Goal: Transaction & Acquisition: Purchase product/service

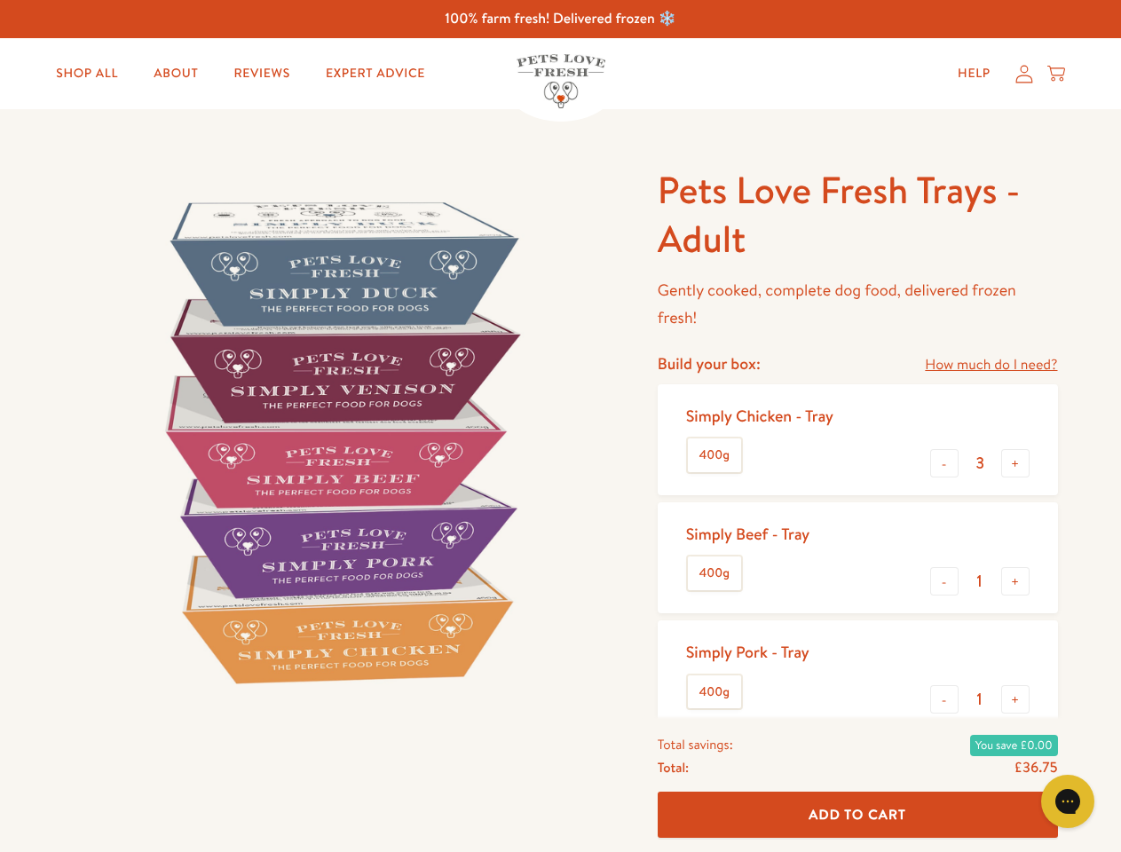
click at [560, 426] on img at bounding box center [339, 441] width 551 height 551
click at [991, 365] on link "How much do I need?" at bounding box center [991, 365] width 132 height 24
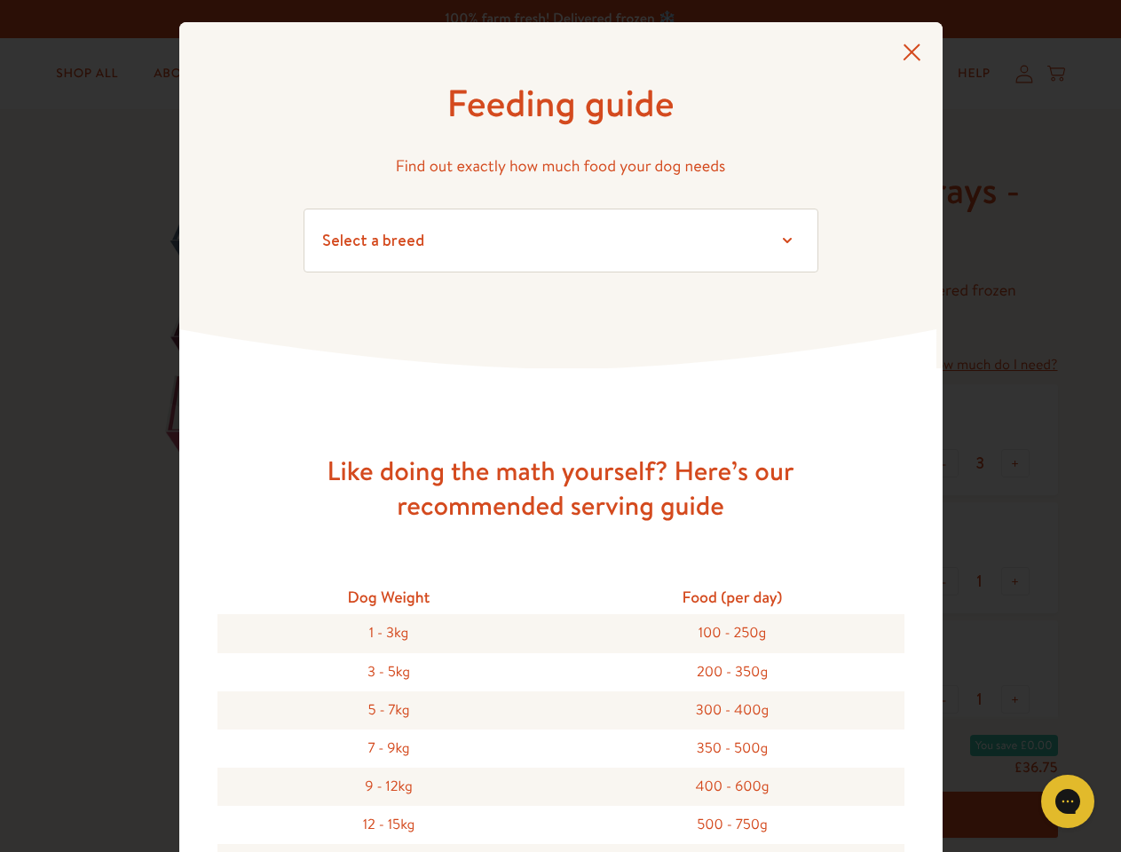
click at [945, 463] on div "Feeding guide Find out exactly how much food your dog needs Select a breed Affe…" at bounding box center [560, 426] width 1121 height 852
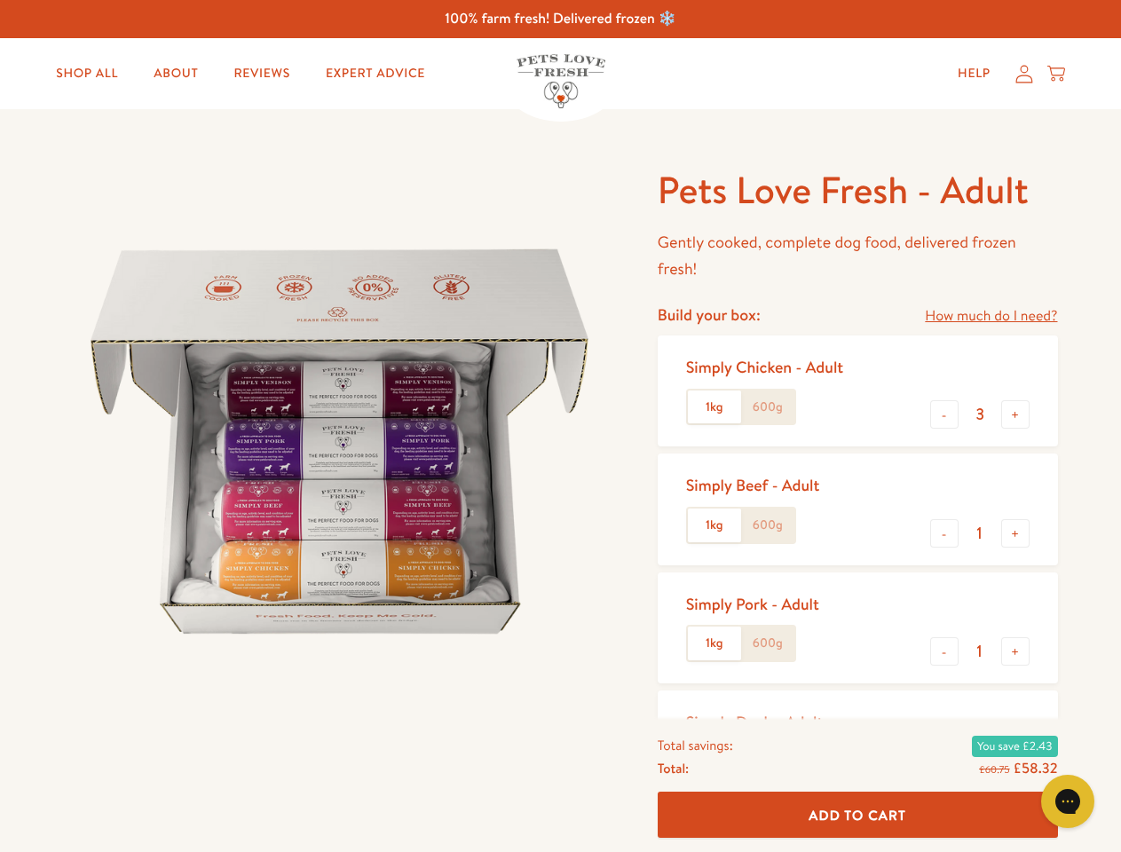
click at [560, 426] on img at bounding box center [339, 441] width 551 height 551
click at [991, 316] on link "How much do I need?" at bounding box center [991, 316] width 132 height 24
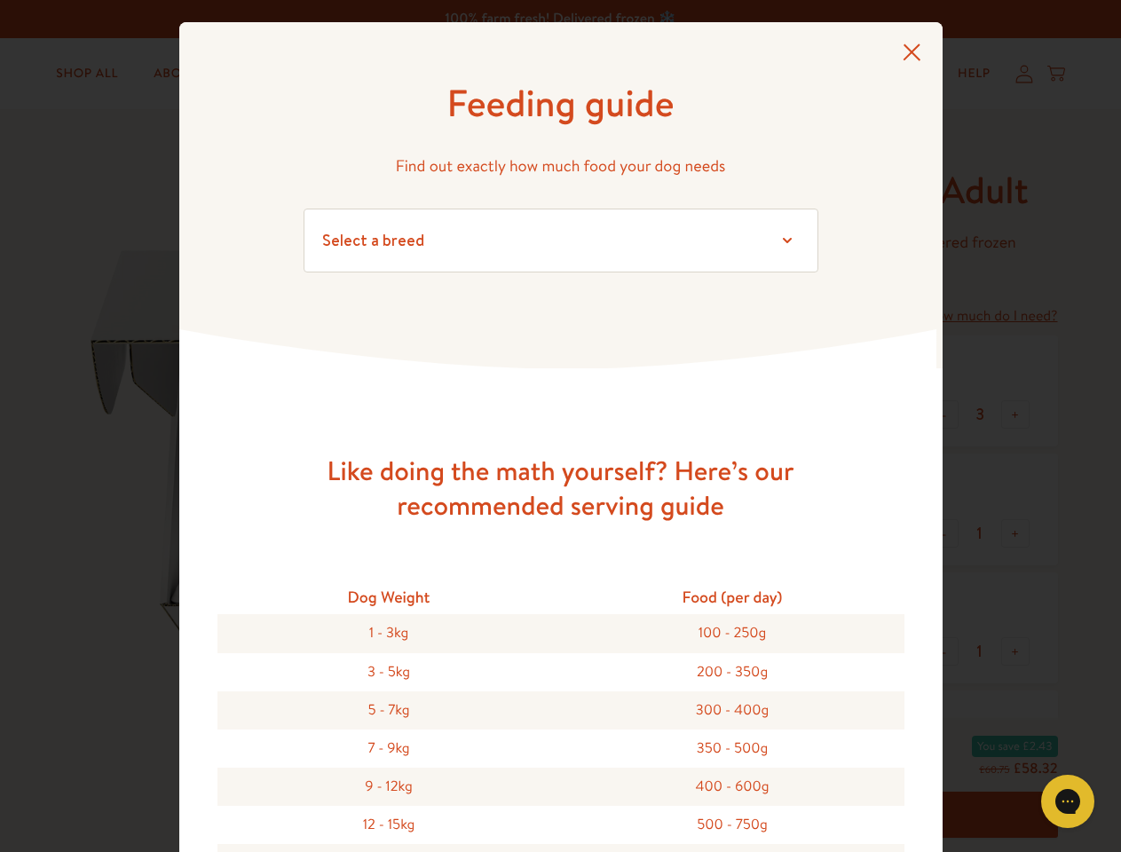
click at [945, 415] on div "Feeding guide Find out exactly how much food your dog needs Select a breed Affe…" at bounding box center [560, 426] width 1121 height 852
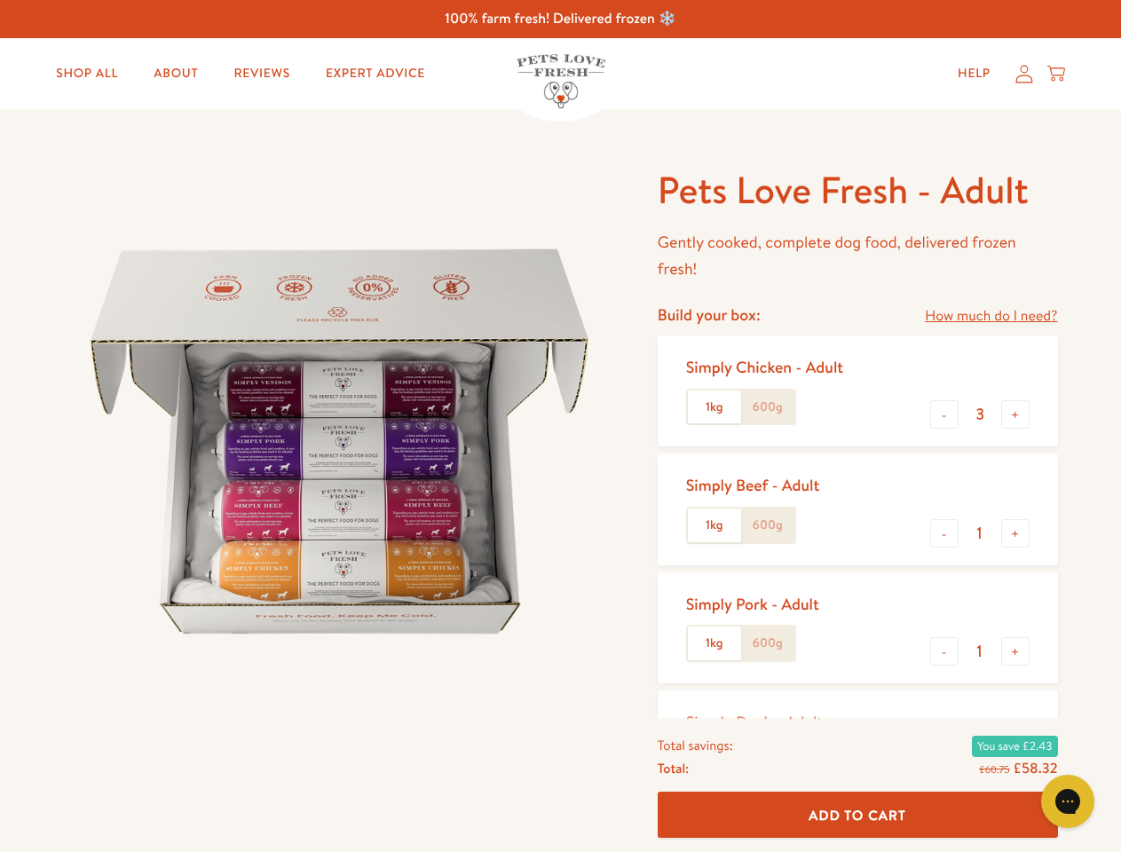
click at [1016, 415] on button "+" at bounding box center [1015, 414] width 28 height 28
type input "4"
